Goal: Find specific page/section: Find specific page/section

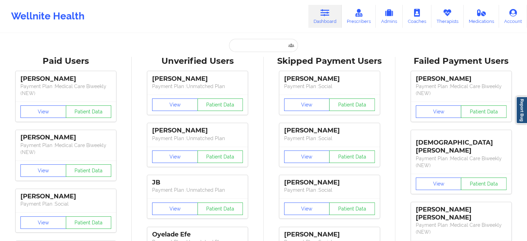
click at [247, 47] on input "text" at bounding box center [263, 45] width 69 height 13
type input "[EMAIL_ADDRESS][DOMAIN_NAME]"
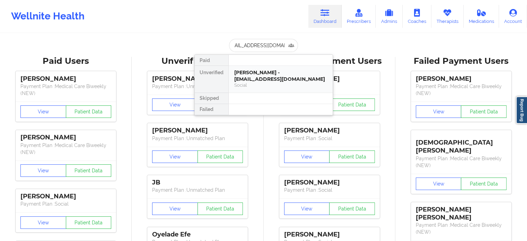
click at [263, 73] on div "[PERSON_NAME] - [EMAIL_ADDRESS][DOMAIN_NAME]" at bounding box center [280, 75] width 93 height 13
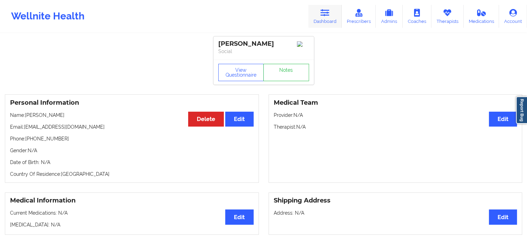
drag, startPoint x: 319, startPoint y: 14, endPoint x: 311, endPoint y: 24, distance: 13.0
click at [319, 14] on link "Dashboard" at bounding box center [324, 16] width 33 height 23
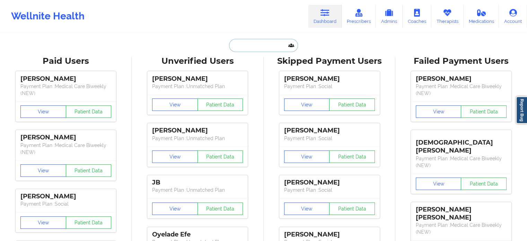
click at [263, 43] on input "text" at bounding box center [263, 45] width 69 height 13
paste input "[EMAIL_ADDRESS][DOMAIN_NAME]"
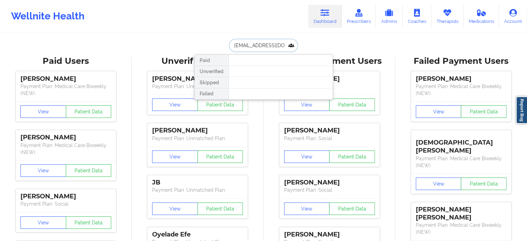
click at [267, 42] on input "[EMAIL_ADDRESS][DOMAIN_NAME]" at bounding box center [263, 45] width 69 height 13
click at [269, 41] on input "[EMAIL_ADDRESS][DOMAIN_NAME]" at bounding box center [263, 45] width 69 height 13
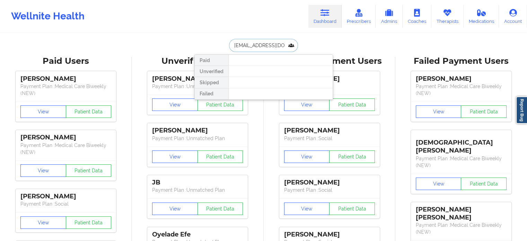
click at [269, 41] on input "[EMAIL_ADDRESS][DOMAIN_NAME]" at bounding box center [263, 45] width 69 height 13
type input "[PERSON_NAME] [PERSON_NAME]"
drag, startPoint x: 245, startPoint y: 45, endPoint x: 135, endPoint y: 34, distance: 109.7
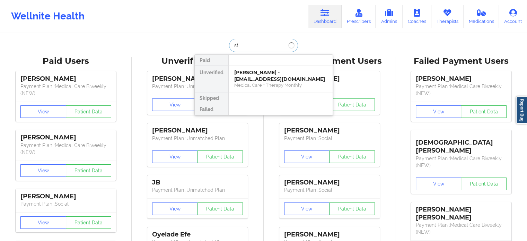
type input "s"
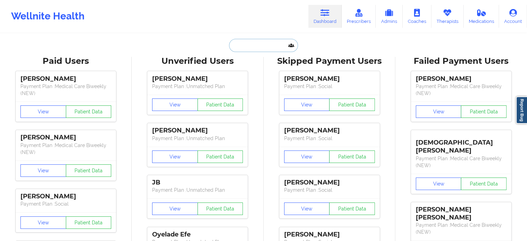
paste input "[DOMAIN_NAME][EMAIL_ADDRESS][DOMAIN_NAME]"
type input "[DOMAIN_NAME][EMAIL_ADDRESS][DOMAIN_NAME]"
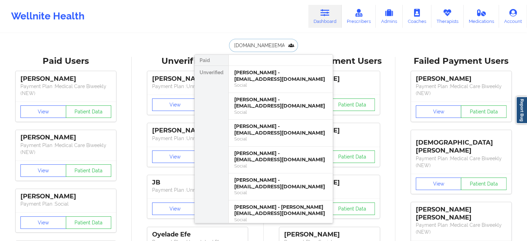
scroll to position [0, 4]
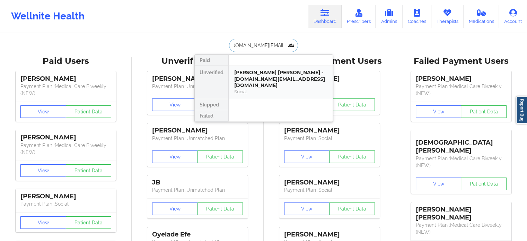
click at [264, 73] on div "[PERSON_NAME] [PERSON_NAME] - [DOMAIN_NAME][EMAIL_ADDRESS][DOMAIN_NAME]" at bounding box center [280, 78] width 93 height 19
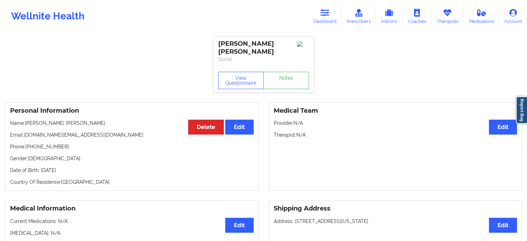
drag, startPoint x: 325, startPoint y: 12, endPoint x: 299, endPoint y: 29, distance: 30.9
click at [325, 12] on icon at bounding box center [325, 13] width 9 height 8
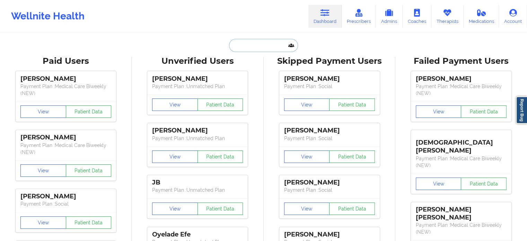
click at [255, 46] on input "text" at bounding box center [263, 45] width 69 height 13
paste input "[EMAIL_ADDRESS][DOMAIN_NAME]"
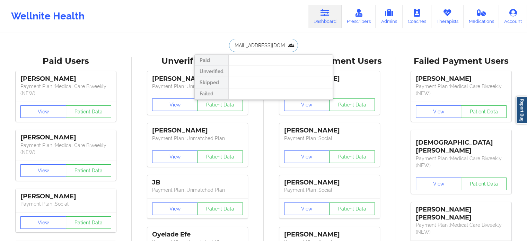
drag, startPoint x: 287, startPoint y: 44, endPoint x: 152, endPoint y: 36, distance: 134.7
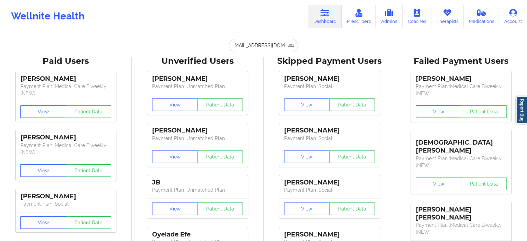
scroll to position [0, 0]
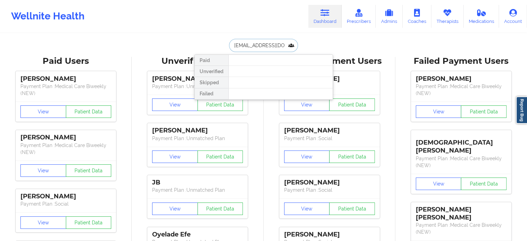
drag, startPoint x: 285, startPoint y: 46, endPoint x: 132, endPoint y: 40, distance: 153.3
type input "o"
drag, startPoint x: 252, startPoint y: 43, endPoint x: 165, endPoint y: 36, distance: 86.9
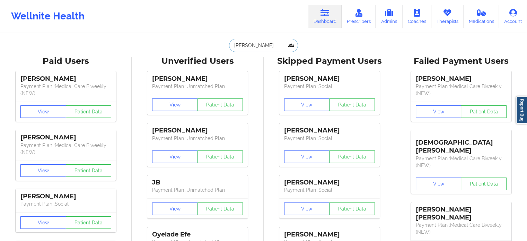
click at [266, 44] on input "[PERSON_NAME]" at bounding box center [263, 45] width 69 height 13
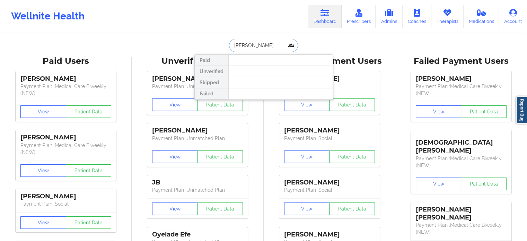
type input "[PERSON_NAME]"
